Goal: Navigation & Orientation: Find specific page/section

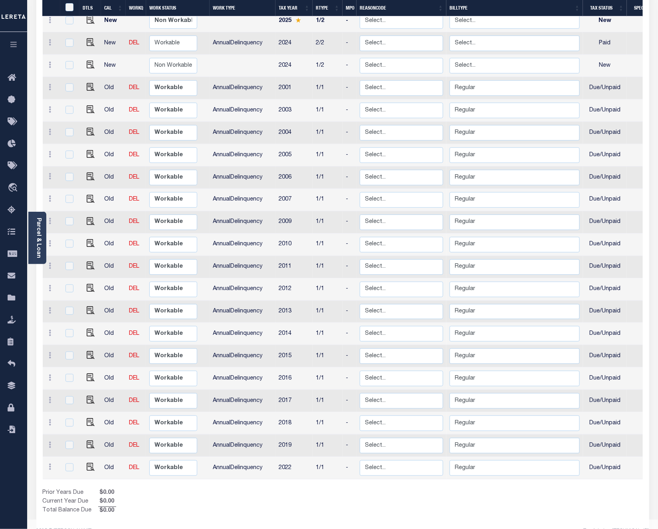
scroll to position [181, 0]
click at [36, 78] on span "Home" at bounding box center [44, 78] width 41 height 22
